Goal: Navigation & Orientation: Find specific page/section

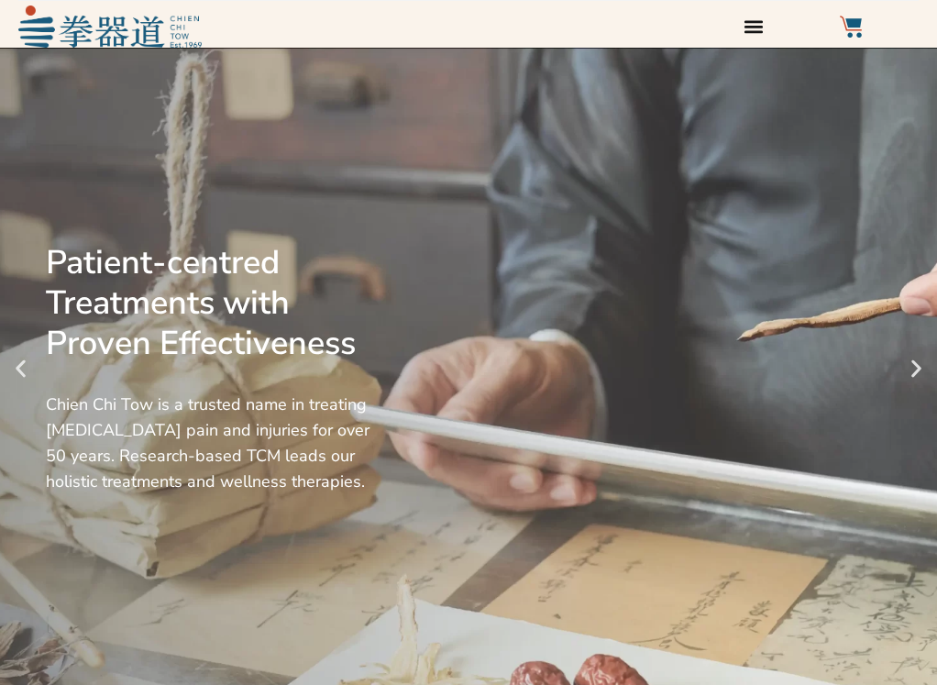
click at [749, 21] on icon "Menu Toggle" at bounding box center [753, 26] width 18 height 13
click at [756, 29] on icon "Menu Toggle" at bounding box center [753, 26] width 20 height 20
click at [758, 27] on icon "Menu Toggle" at bounding box center [753, 26] width 18 height 13
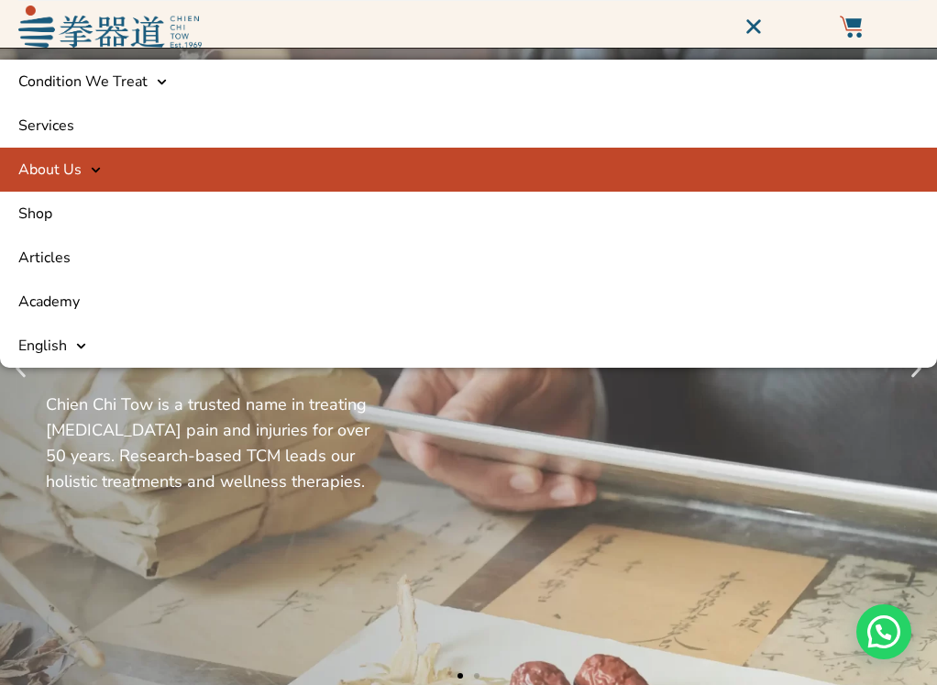
click at [125, 164] on link "About Us" at bounding box center [468, 170] width 937 height 44
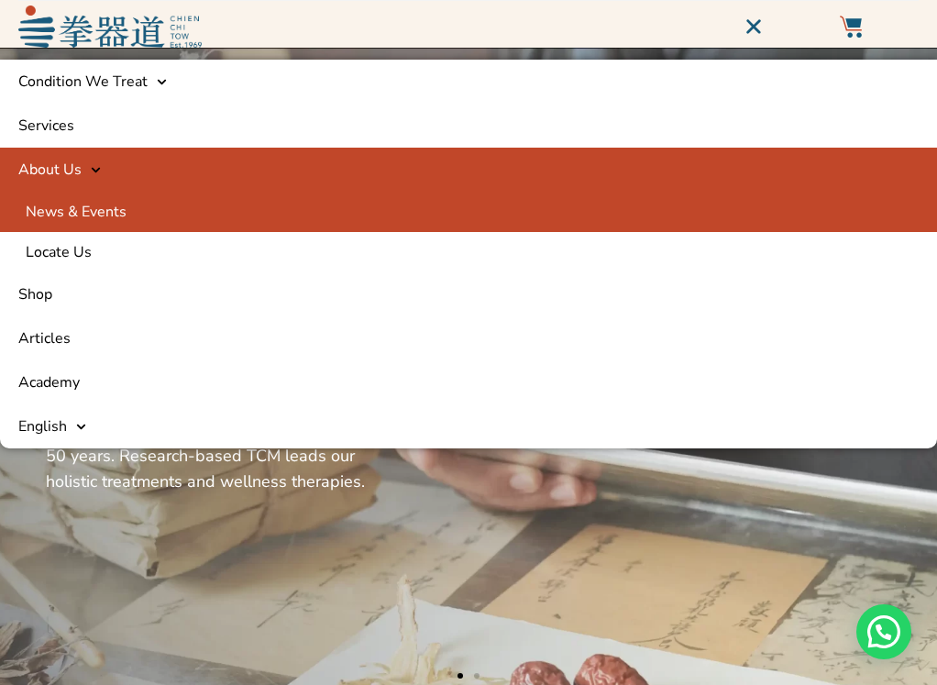
click at [103, 211] on link "News & Events" at bounding box center [468, 212] width 937 height 40
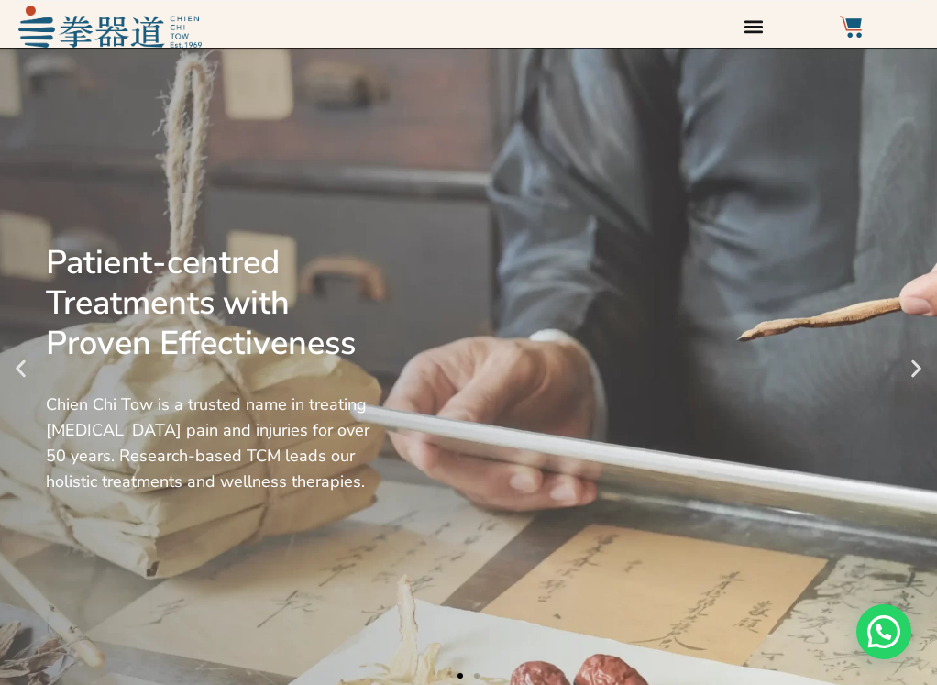
click at [763, 24] on icon "Menu Toggle" at bounding box center [753, 26] width 20 height 20
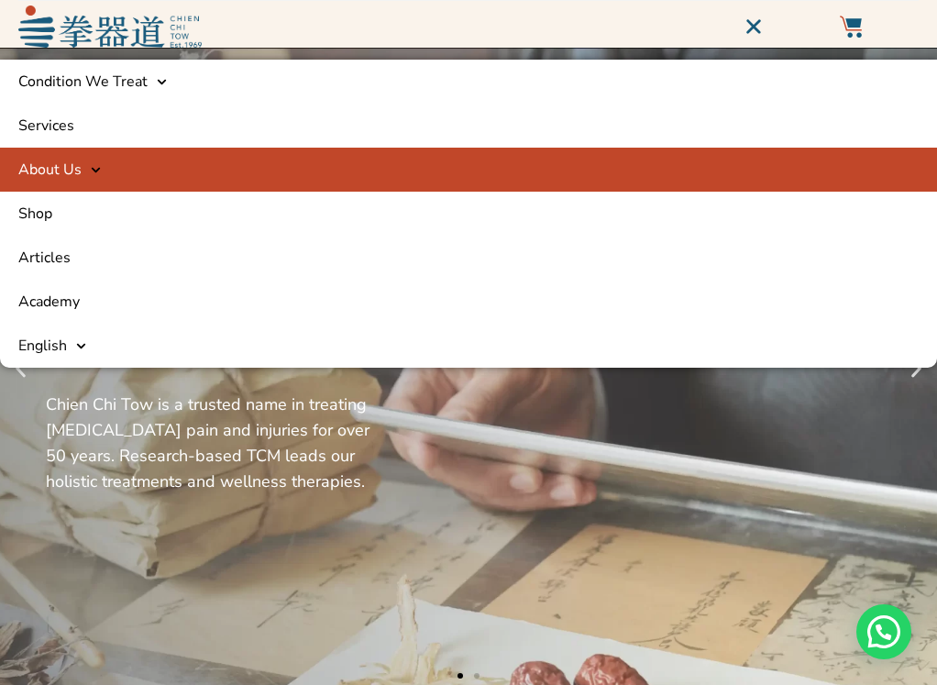
click at [131, 168] on link "About Us" at bounding box center [468, 170] width 937 height 44
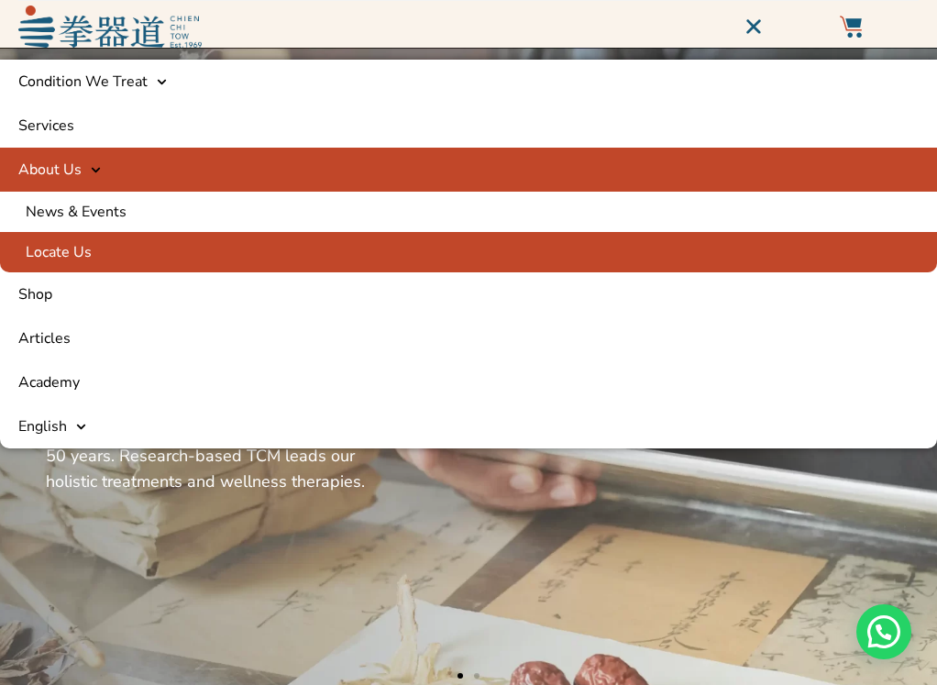
click at [88, 266] on link "Locate Us" at bounding box center [468, 252] width 937 height 40
